Goal: Register for event/course: Sign up to attend an event or enroll in a course

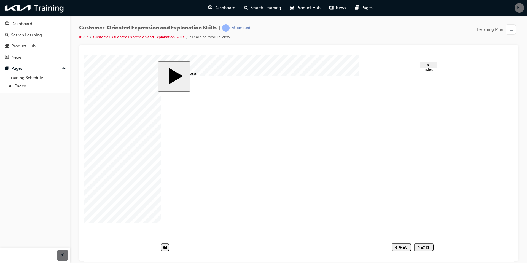
drag, startPoint x: 303, startPoint y: 172, endPoint x: 349, endPoint y: 167, distance: 46.2
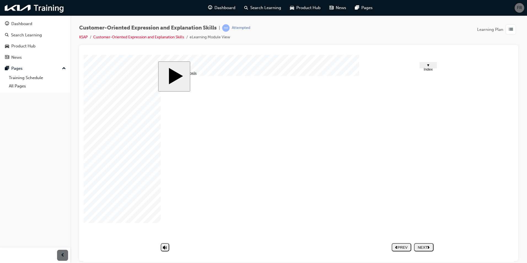
drag, startPoint x: 482, startPoint y: 152, endPoint x: 477, endPoint y: 152, distance: 5.2
click at [482, 152] on body "slide: Untitled Slide 04.png Take into account the customer's level of understa…" at bounding box center [298, 158] width 430 height 207
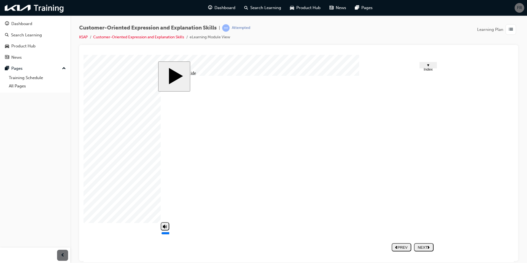
drag, startPoint x: 163, startPoint y: 229, endPoint x: 164, endPoint y: 236, distance: 7.0
type input "3"
click at [164, 235] on input "volume" at bounding box center [179, 233] width 36 height 4
click at [426, 250] on button "NEXT" at bounding box center [424, 247] width 20 height 8
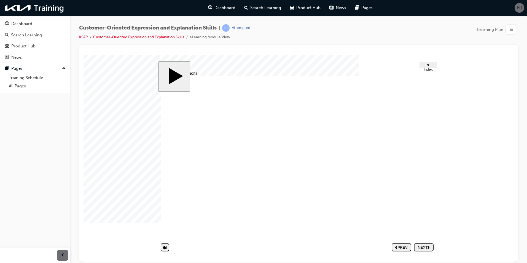
click at [83, 55] on image at bounding box center [83, 55] width 0 height 0
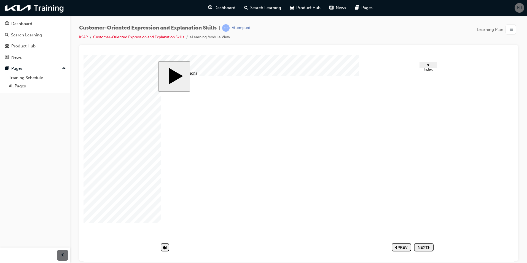
click at [424, 245] on div "NEXT" at bounding box center [423, 247] width 15 height 4
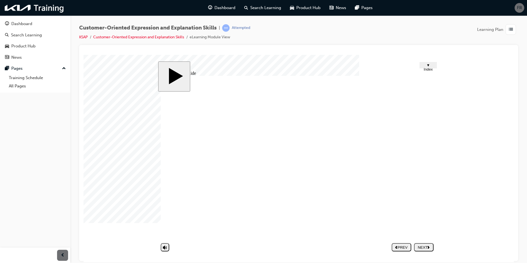
drag, startPoint x: 258, startPoint y: 123, endPoint x: 300, endPoint y: 136, distance: 44.3
drag, startPoint x: 309, startPoint y: 144, endPoint x: 289, endPoint y: 159, distance: 24.2
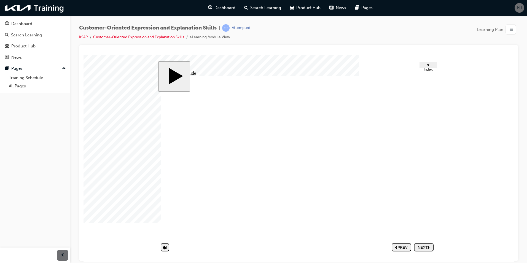
drag, startPoint x: 302, startPoint y: 172, endPoint x: 302, endPoint y: 186, distance: 13.2
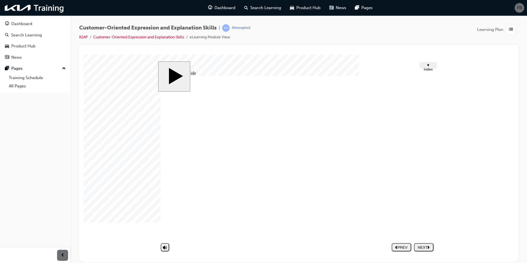
click at [423, 250] on button "NEXT" at bounding box center [424, 247] width 20 height 8
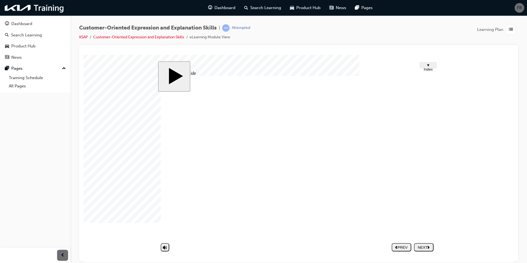
click at [428, 245] on div "NEXT" at bounding box center [423, 247] width 15 height 4
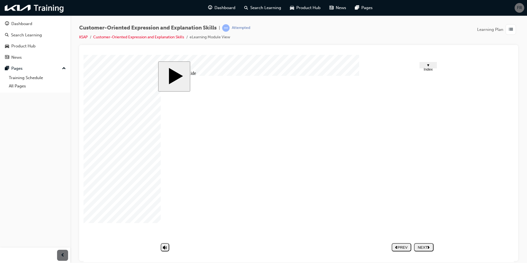
click at [427, 245] on div "NEXT" at bounding box center [423, 247] width 15 height 4
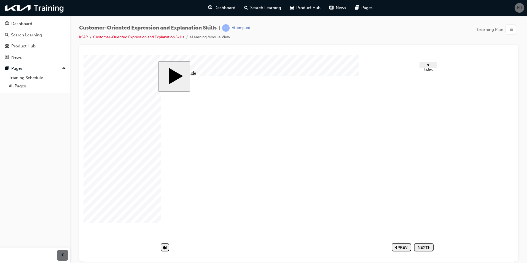
drag, startPoint x: 261, startPoint y: 176, endPoint x: 276, endPoint y: 192, distance: 22.2
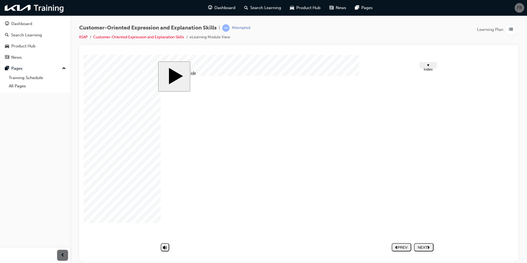
click at [424, 244] on button "NEXT" at bounding box center [424, 247] width 20 height 8
type input "e"
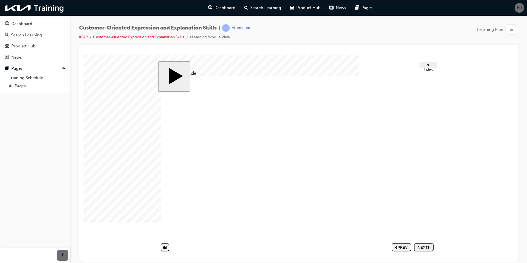
type input "e"
type input "ex"
type input "exp"
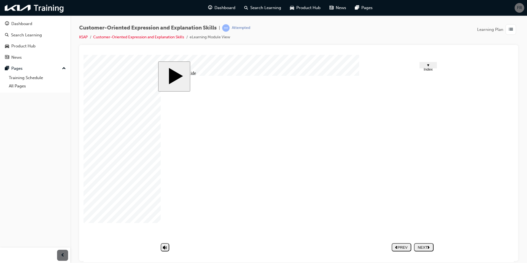
type input "expr"
type input "expre"
type input "expres"
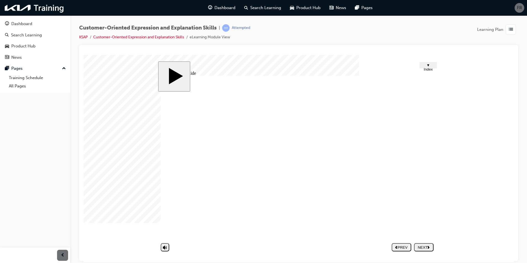
type input "expres"
type input "express"
type input "expresse"
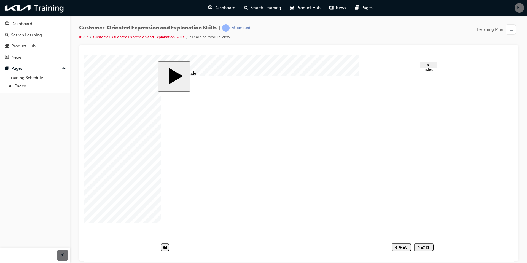
type input "expresses"
type input "expresses c"
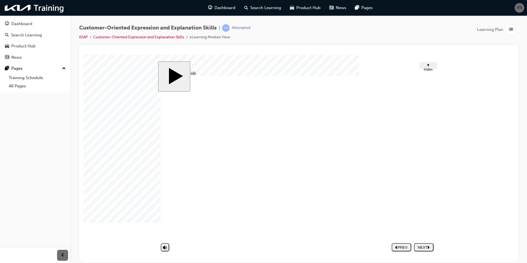
type input "expresses c"
type input "expresses co"
type input "expresses con"
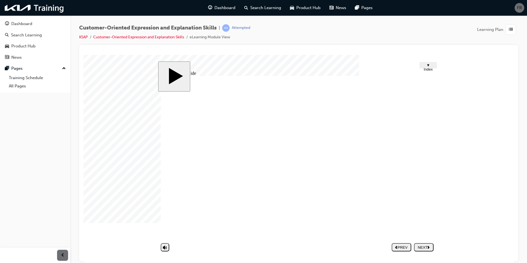
type input "expresses conf"
type input "expresses confu"
type input "expresses confus"
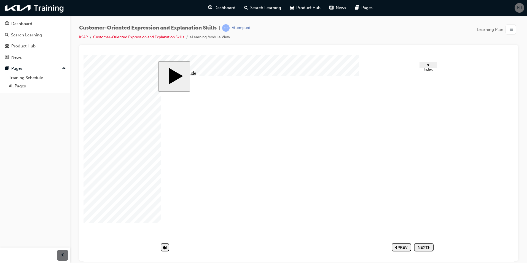
type input "expresses confus"
type input "expresses confusi"
type input "expresses confusio"
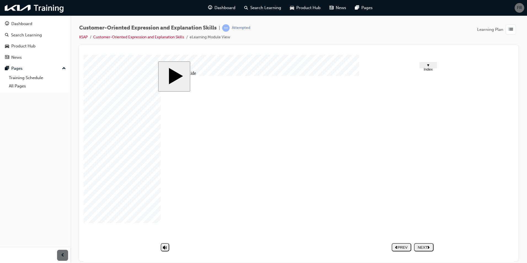
type input "expresses confusion"
type input "T"
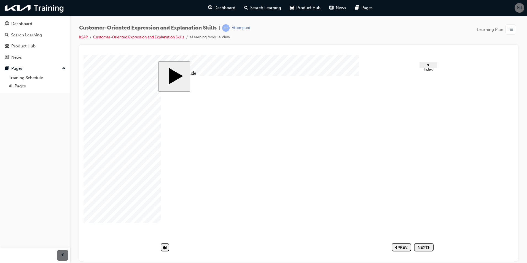
type input "Th"
type input "Thi"
type input "Thin"
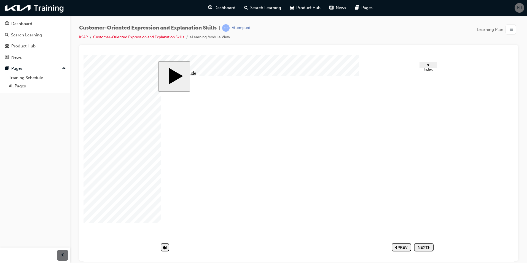
type input "Thin"
type input "Think"
type input "Thinki"
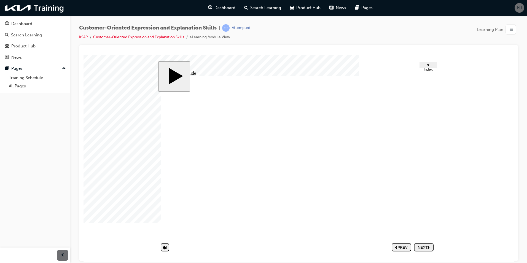
type input "Thinkin"
type input "Thinking"
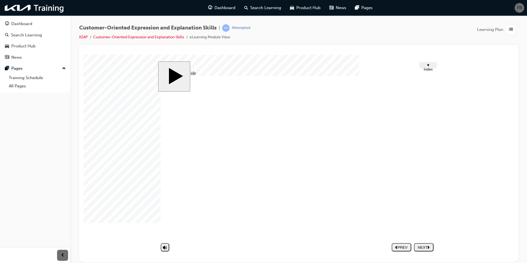
type input "D"
type input "De"
type input "Def"
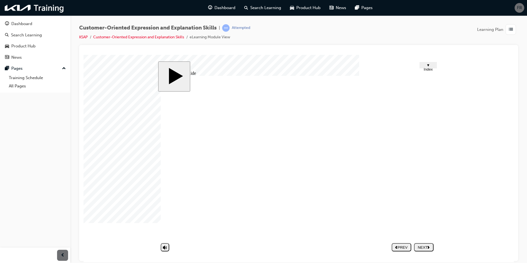
type input "Def"
type input "Defe"
type input "Defen"
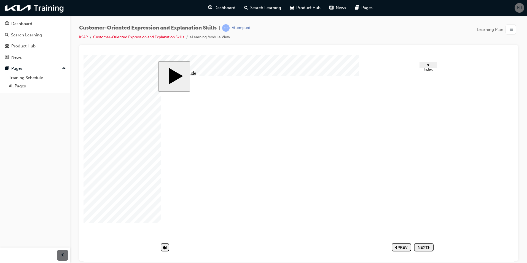
type input "Defens"
type input "Defensi"
type input "Defensiv"
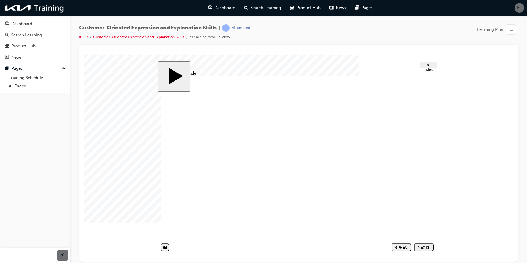
type input "Defensiv"
type input "Defensive"
type input "A"
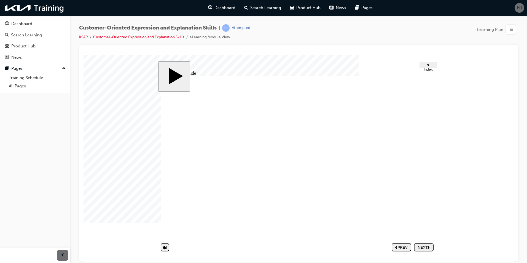
type input "A"
type input "An"
type input "Ang"
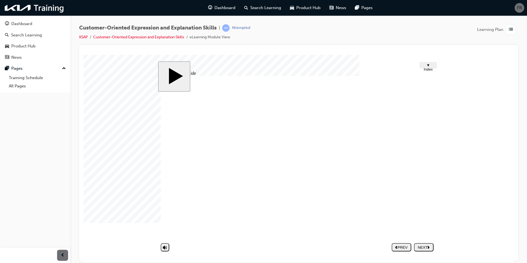
type input "Ange"
type input "Anger"
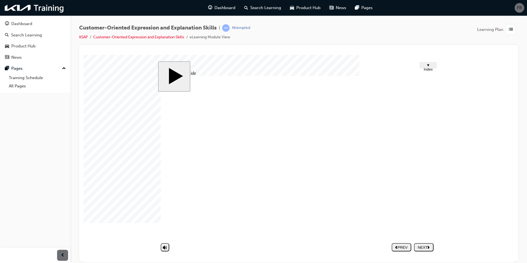
type input "Anger"
type input "c"
type input "co"
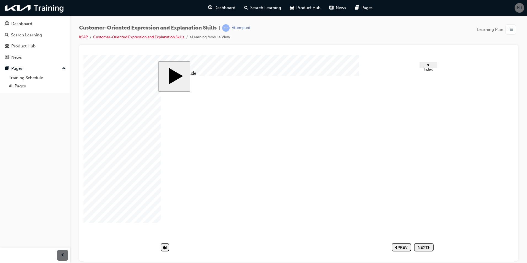
type input "co"
type input "con"
type input "conf"
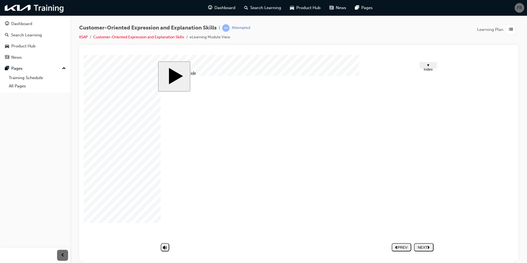
type input "confi"
type input "confid"
type input "confide"
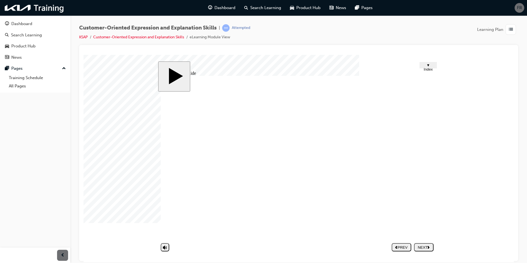
type input "confide"
type input "confiden"
type input "confidenc"
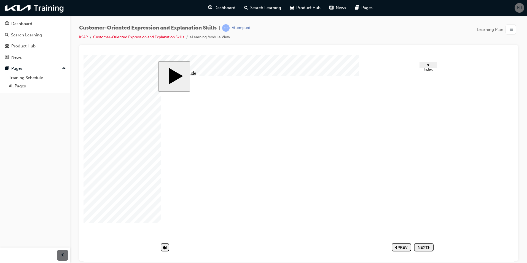
type input "confidence"
type input "n"
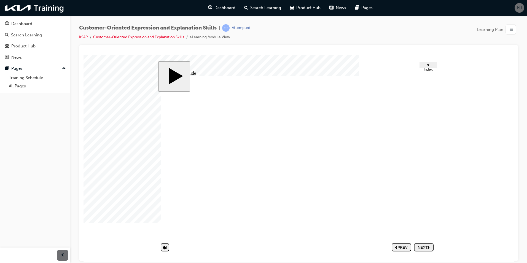
type input "no"
type input "not"
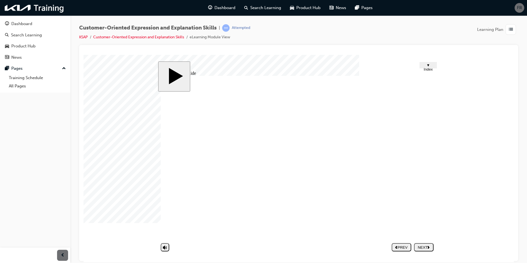
type input "not"
type input "not l"
type input "not li"
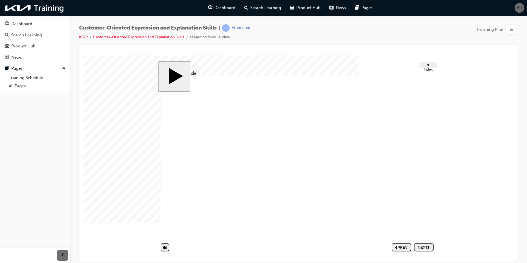
type input "not lis"
type input "not list"
type input "not liste"
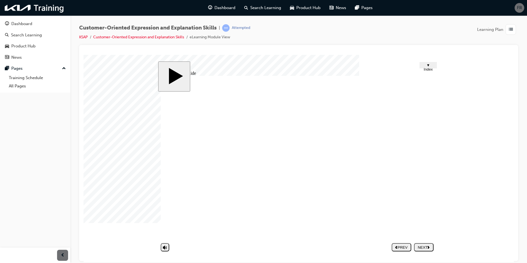
type input "not liste"
type input "not listen"
type input "not listeni"
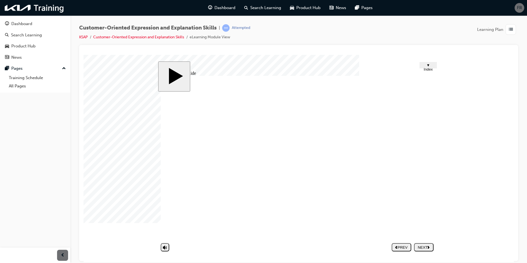
type input "not listenin"
type input "not listening"
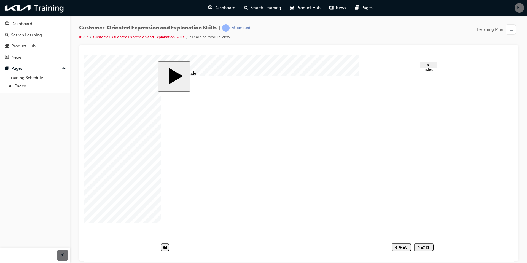
type input "not listening"
type input "expresses confusion"
type input "Thinking"
type input "Defensive"
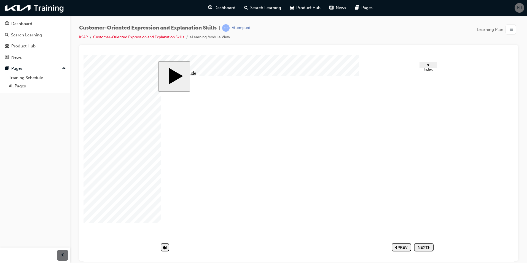
type input "Anger"
type input "confidence"
type input "not listening"
click at [388, 221] on div "Group 4 1 Customer-oriented Expression & Explanation Skills 2. Non-verbal Expre…" at bounding box center [298, 159] width 275 height 168
click at [428, 249] on div "NEXT" at bounding box center [423, 247] width 15 height 4
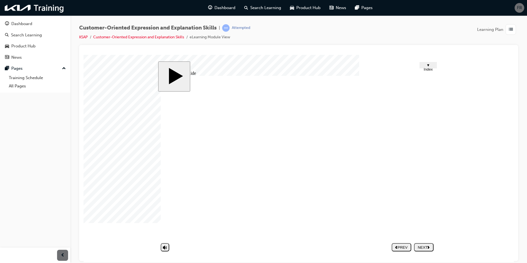
click at [381, 159] on div "Click Rounded Rectangle 19 3 Group 1 Rectangle 2 Gesture Make sure the movement…" at bounding box center [298, 159] width 275 height 168
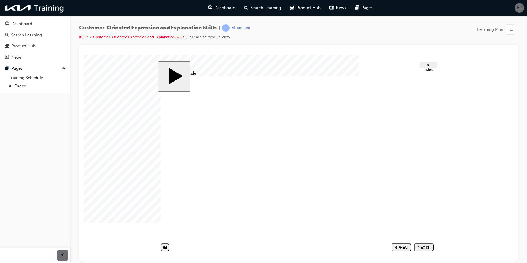
click at [421, 247] on div "NEXT" at bounding box center [423, 247] width 15 height 4
drag, startPoint x: 245, startPoint y: 124, endPoint x: 326, endPoint y: 124, distance: 80.7
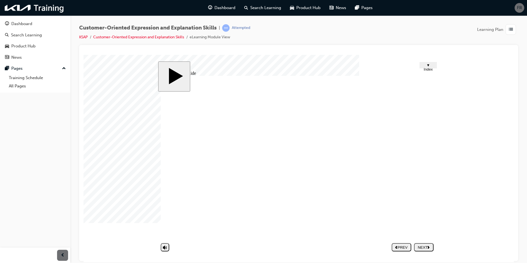
type textarea "P"
type textarea "Pr"
type textarea "Pro"
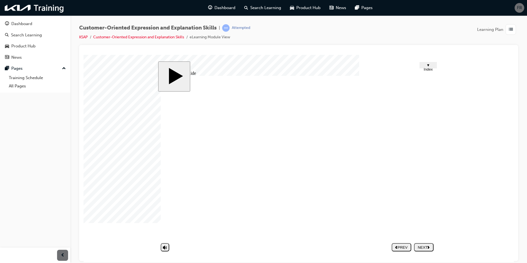
type textarea "Pro"
type textarea "Prob"
type textarea "Probl"
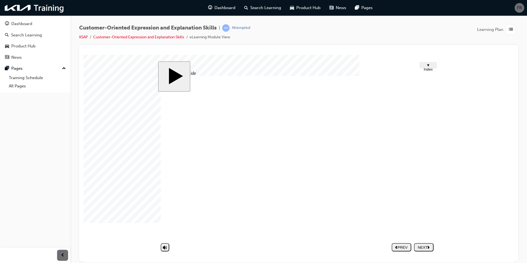
type textarea "Proble"
type textarea "Problem"
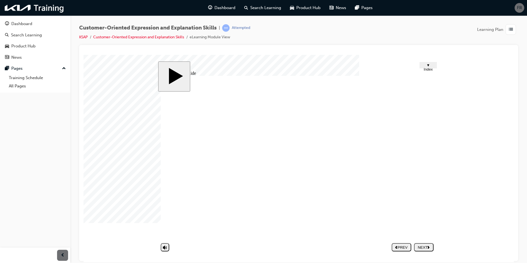
type textarea "Problem"
type textarea "Problem n"
type textarea "Problem no"
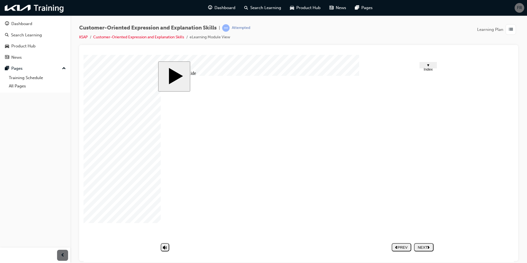
type textarea "Problem not"
type textarea "Problem not s"
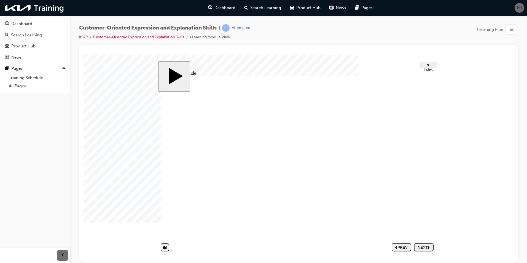
type textarea "Problem not s"
type textarea "Problem not so"
type textarea "Problem not sol"
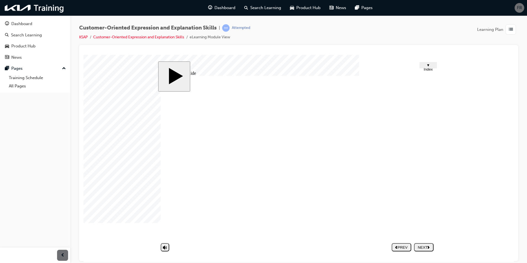
type textarea "Problem not solv"
type textarea "Problem not solve"
type textarea "Problem not solved"
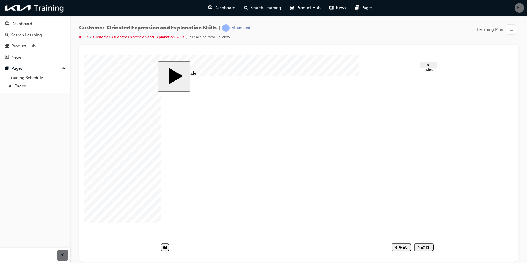
type textarea "Problem not solved"
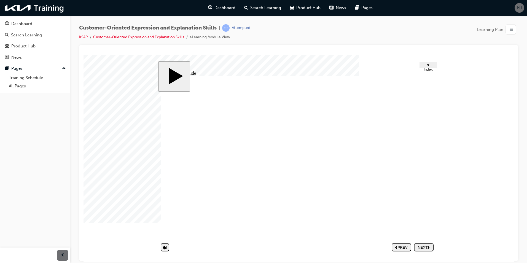
click at [421, 247] on div "NEXT" at bounding box center [423, 247] width 15 height 4
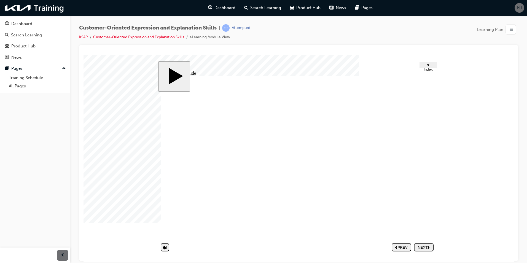
click at [424, 247] on div "NEXT" at bounding box center [423, 247] width 15 height 4
drag, startPoint x: 252, startPoint y: 192, endPoint x: 252, endPoint y: 195, distance: 3.3
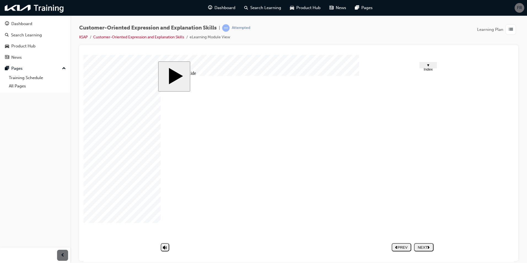
drag, startPoint x: 402, startPoint y: 202, endPoint x: 398, endPoint y: 190, distance: 13.1
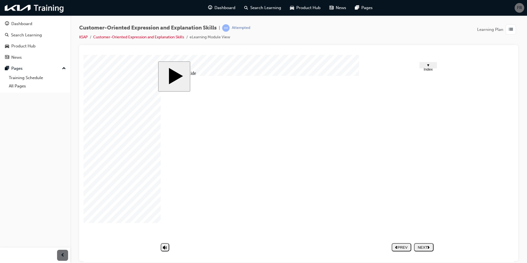
click at [357, 140] on div "Rectangle 3 Intro Click Rounded Rectangle 19 3 Group 1 Rectangle 1 By summarizi…" at bounding box center [298, 159] width 275 height 168
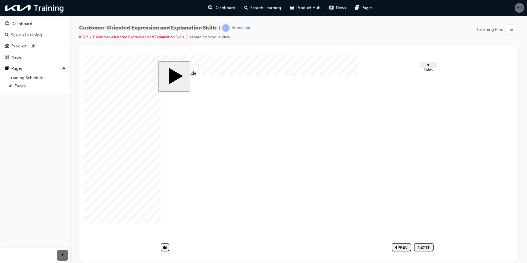
click at [426, 245] on div "NEXT" at bounding box center [423, 247] width 15 height 4
drag, startPoint x: 301, startPoint y: 140, endPoint x: 298, endPoint y: 165, distance: 25.0
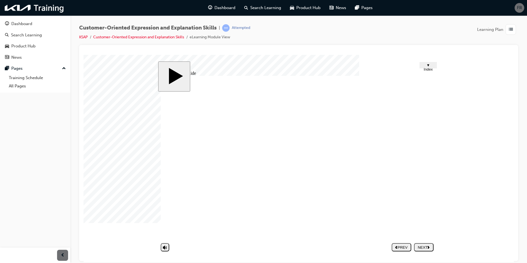
drag, startPoint x: 296, startPoint y: 194, endPoint x: 310, endPoint y: 202, distance: 16.1
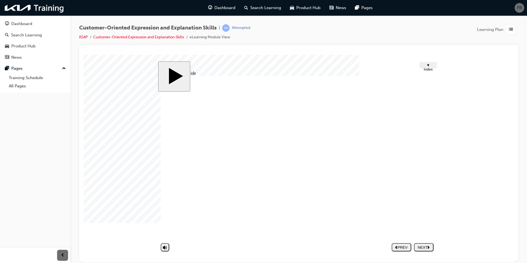
click at [417, 247] on div "NEXT" at bounding box center [423, 247] width 15 height 4
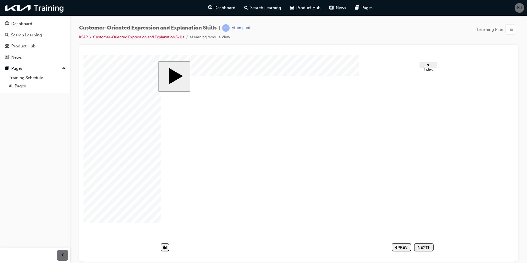
click at [428, 247] on icon "next" at bounding box center [428, 246] width 2 height 3
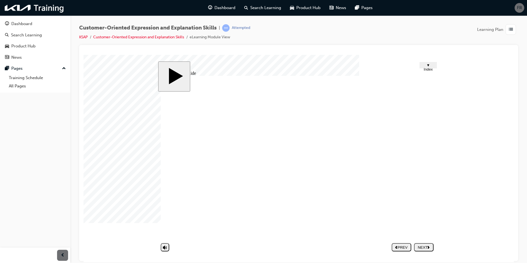
click at [427, 245] on div "NEXT" at bounding box center [423, 247] width 15 height 4
click at [83, 37] on link "KSAP" at bounding box center [83, 37] width 9 height 5
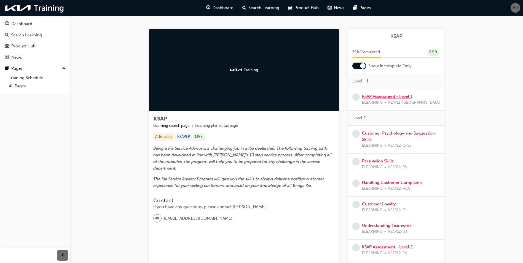
click at [375, 96] on link "KSAP Assessment - Level 1" at bounding box center [387, 96] width 50 height 5
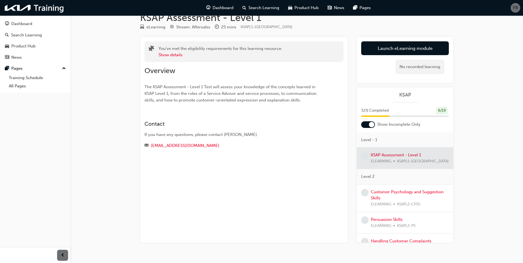
scroll to position [24, 0]
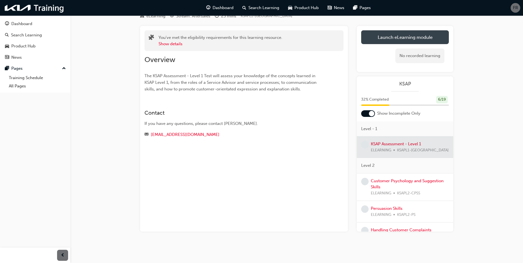
click at [391, 36] on link "Launch eLearning module" at bounding box center [405, 37] width 88 height 14
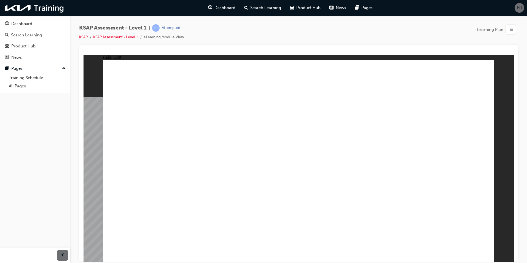
radio input "true"
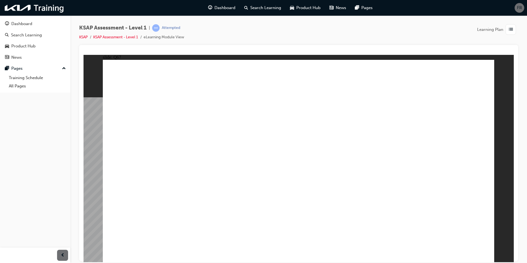
checkbox input "true"
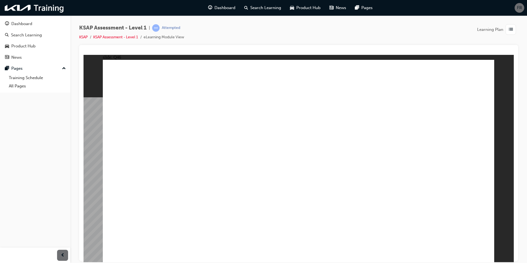
radio input "true"
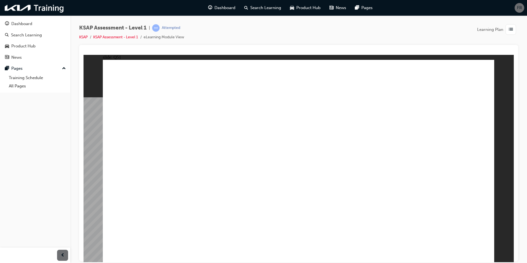
radio input "true"
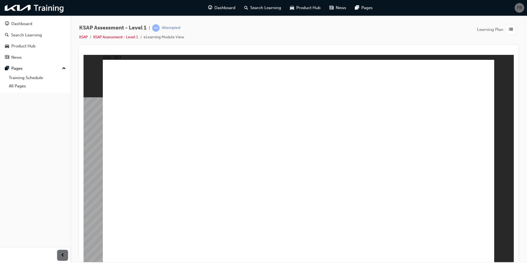
radio input "true"
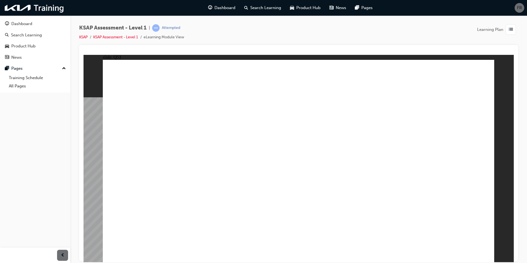
radio input "true"
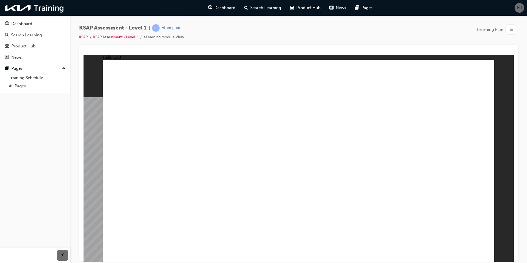
radio input "true"
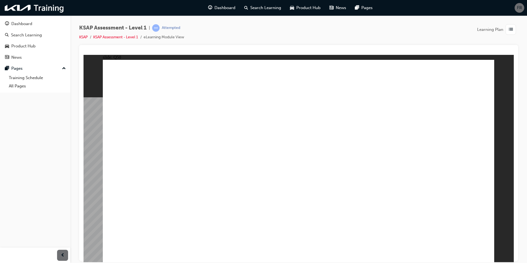
radio input "true"
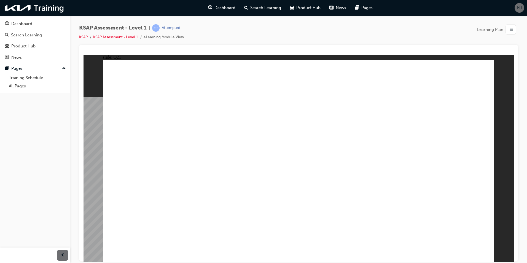
radio input "true"
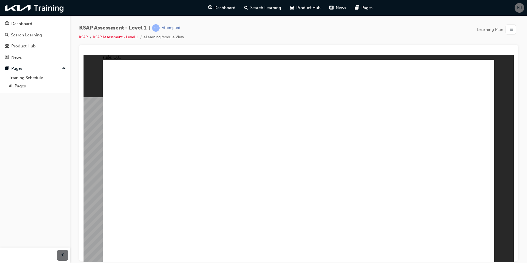
radio input "true"
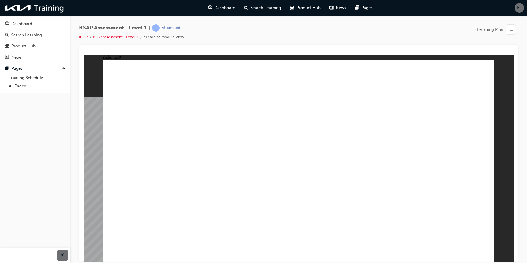
radio input "true"
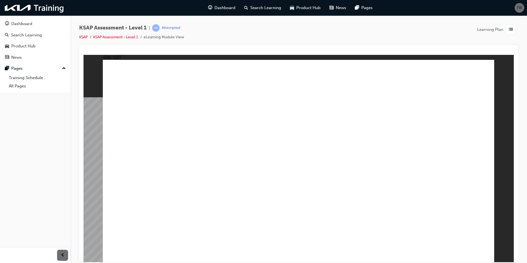
radio input "true"
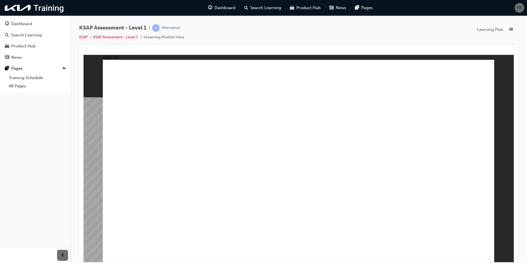
radio input "true"
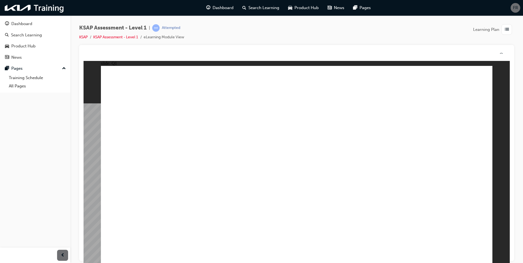
drag, startPoint x: 267, startPoint y: 128, endPoint x: 335, endPoint y: 183, distance: 87.5
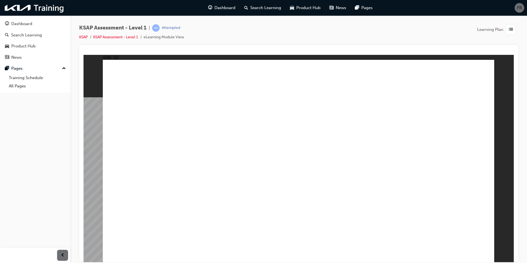
radio input "true"
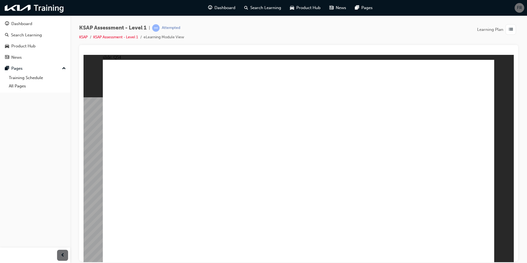
radio input "true"
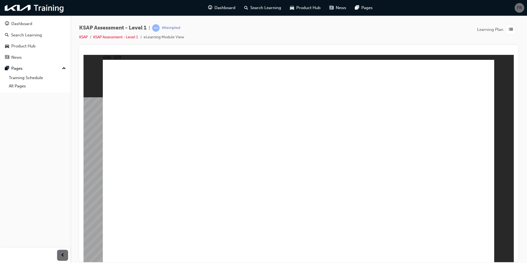
radio input "true"
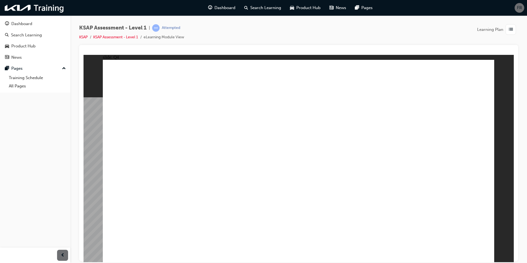
drag, startPoint x: 327, startPoint y: 180, endPoint x: 274, endPoint y: 169, distance: 53.8
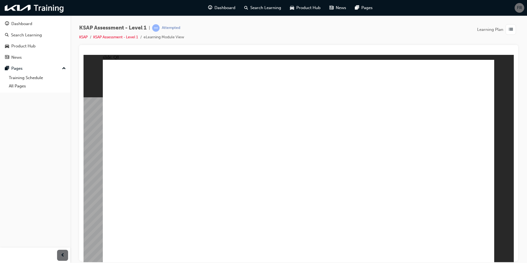
drag, startPoint x: 346, startPoint y: 186, endPoint x: 272, endPoint y: 201, distance: 74.9
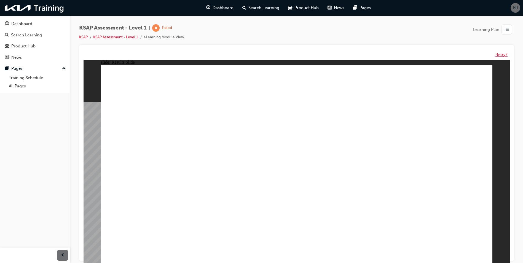
click at [499, 55] on button "Retry?" at bounding box center [501, 55] width 12 height 6
